Goal: Task Accomplishment & Management: Manage account settings

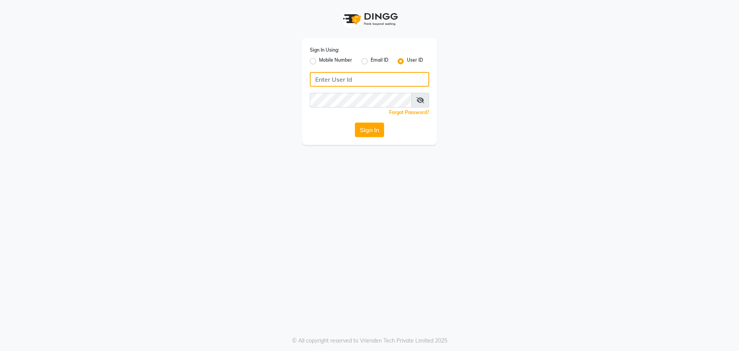
click at [336, 77] on input "Username" at bounding box center [369, 79] width 119 height 15
click at [319, 60] on label "Mobile Number" at bounding box center [335, 61] width 33 height 9
click at [319, 60] on input "Mobile Number" at bounding box center [321, 59] width 5 height 5
radio input "true"
radio input "false"
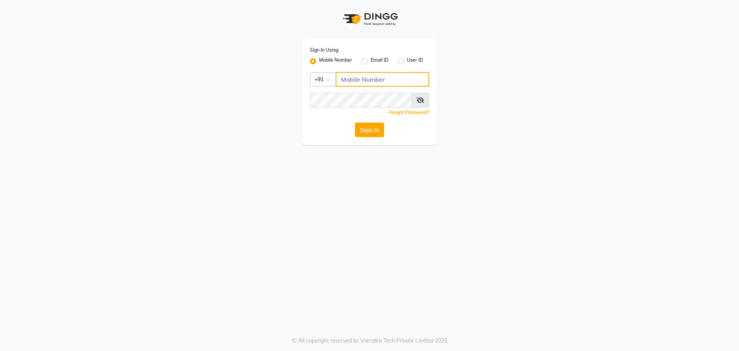
click at [368, 86] on input "Username" at bounding box center [383, 79] width 94 height 15
drag, startPoint x: 382, startPoint y: 80, endPoint x: 262, endPoint y: 63, distance: 121.6
click at [262, 63] on div "Sign In Using: Mobile Number Email ID User ID Country Code × [PHONE_NUMBER] Rem…" at bounding box center [369, 72] width 439 height 145
type input "8879743693"
click at [404, 195] on div "Sign In Using: Mobile Number Email ID User ID Country Code × [PHONE_NUMBER] Rem…" at bounding box center [369, 175] width 739 height 351
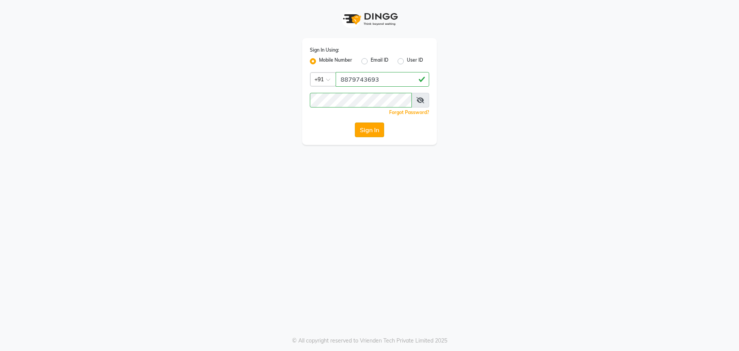
click at [371, 129] on button "Sign In" at bounding box center [369, 129] width 29 height 15
